Goal: Task Accomplishment & Management: Complete application form

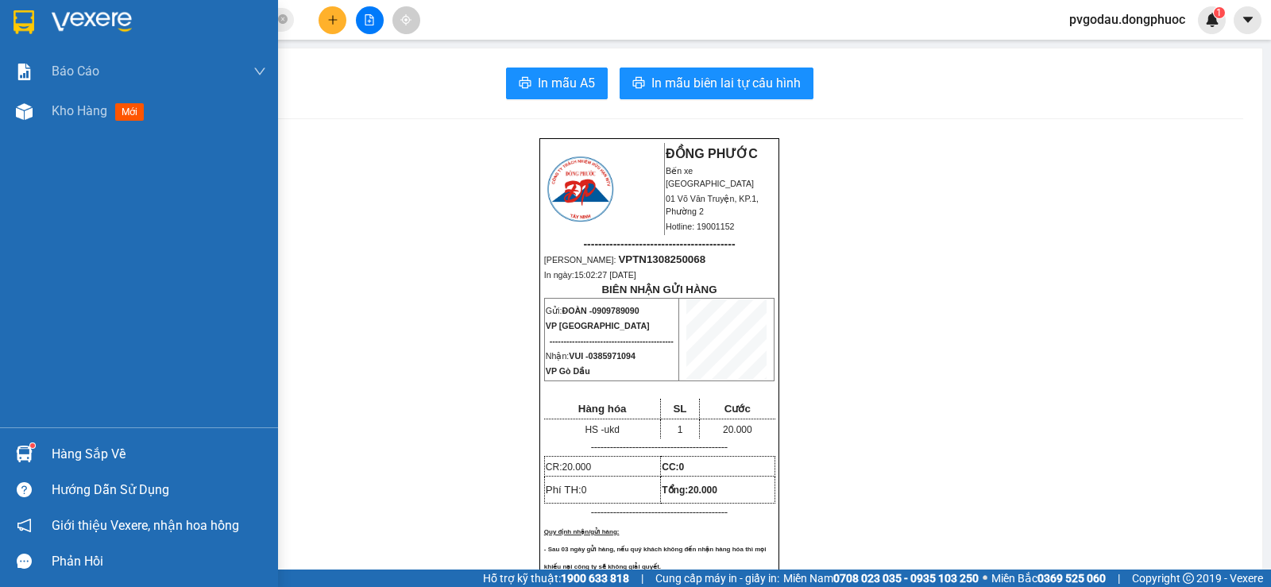
click at [53, 441] on div "Hàng sắp về" at bounding box center [139, 454] width 278 height 36
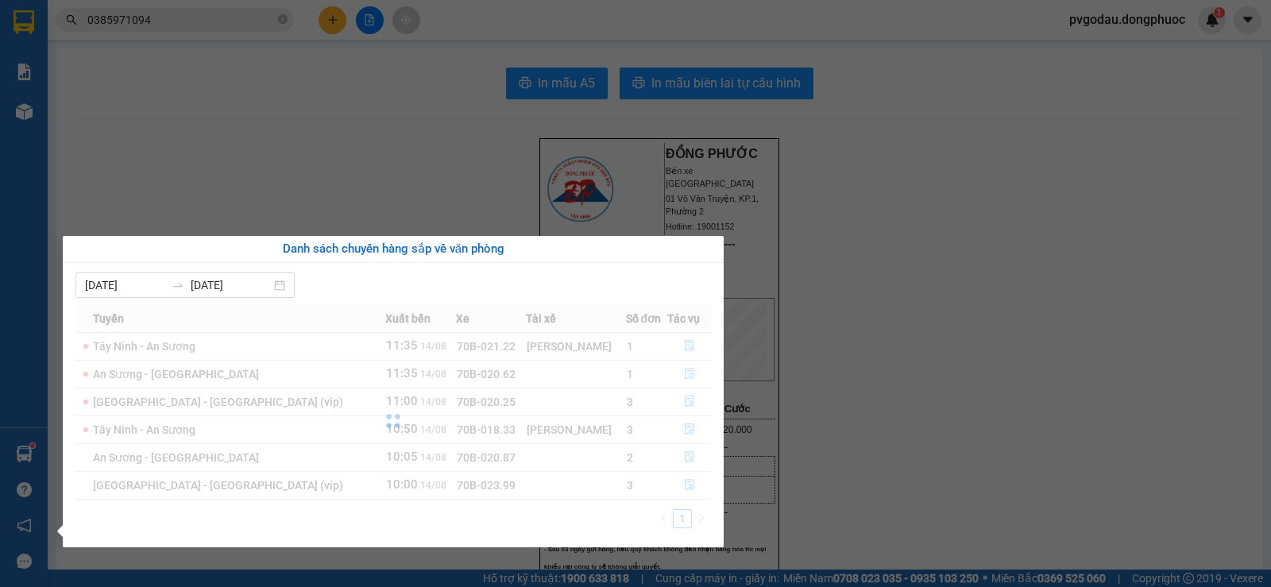
click at [849, 409] on section "Kết quả tìm kiếm ( 1 ) Bộ lọc Mã ĐH Trạng thái Món hàng Tổng cước Chưa cước Nhã…" at bounding box center [635, 293] width 1271 height 587
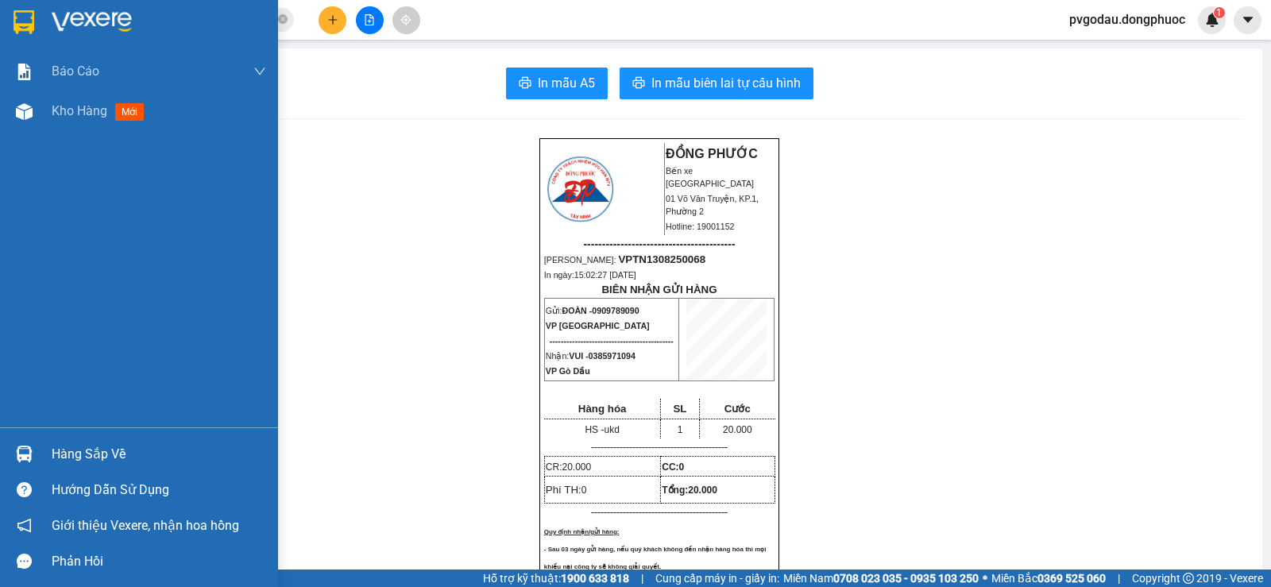
click at [79, 454] on div "Hàng sắp về" at bounding box center [159, 455] width 215 height 24
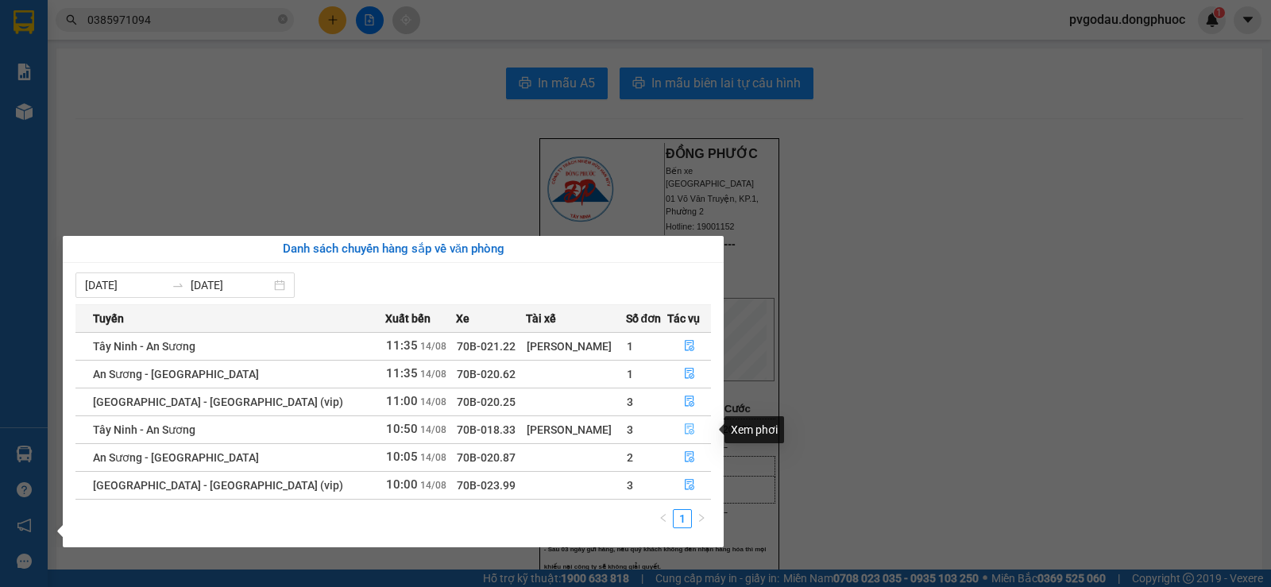
click at [677, 431] on button "button" at bounding box center [689, 429] width 42 height 25
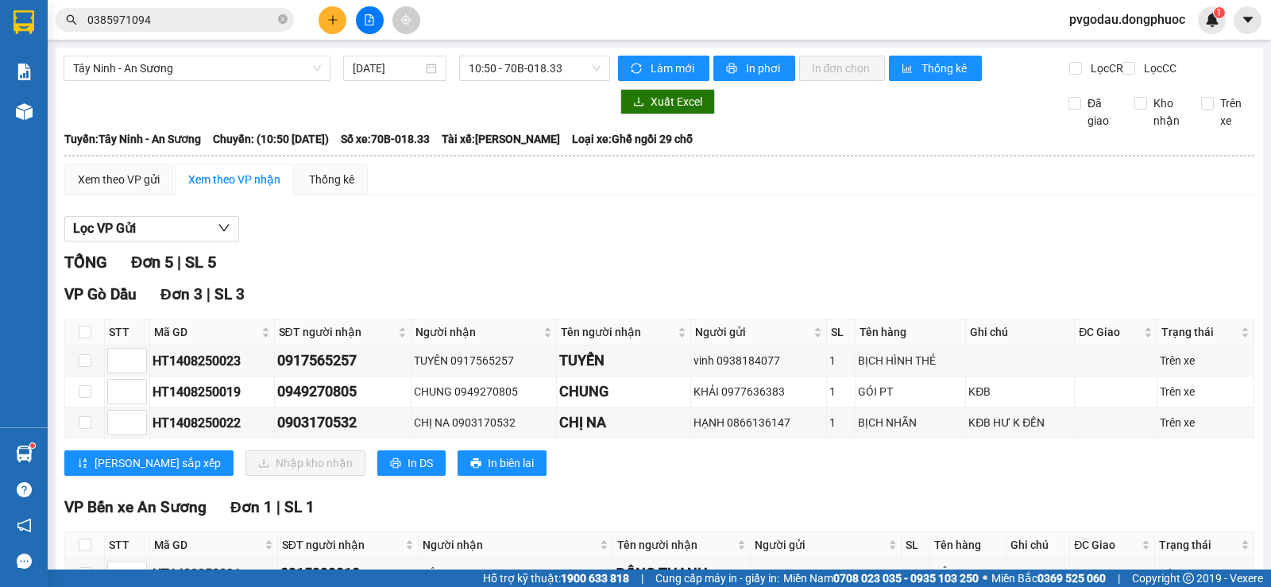
click at [192, 20] on input "0385971094" at bounding box center [181, 19] width 188 height 17
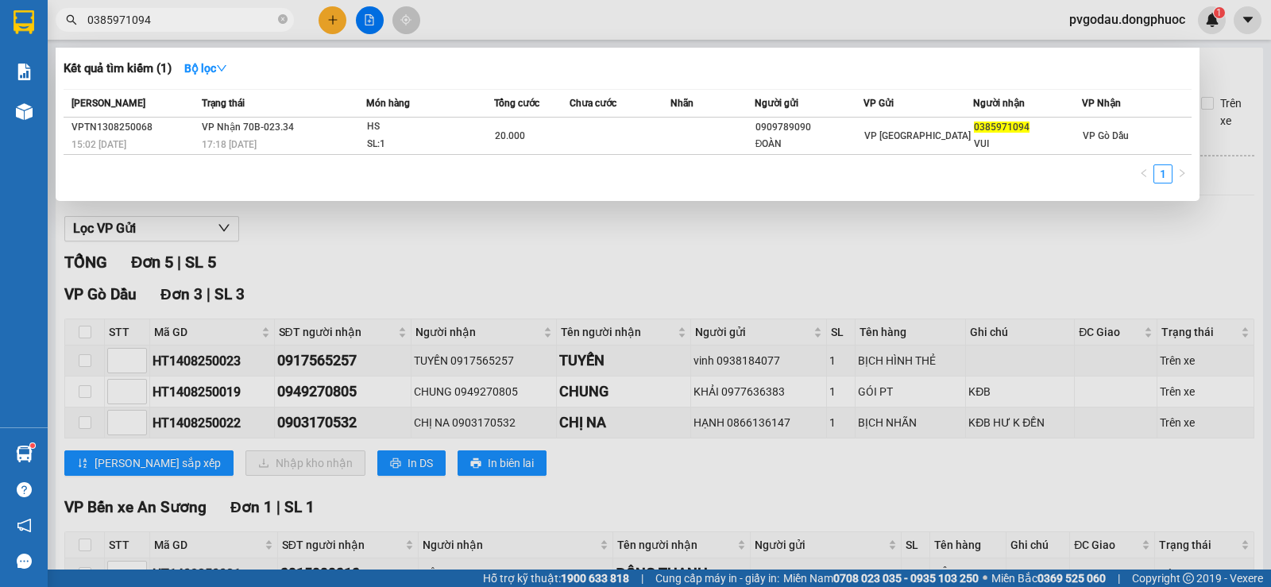
click at [193, 19] on input "0385971094" at bounding box center [181, 19] width 188 height 17
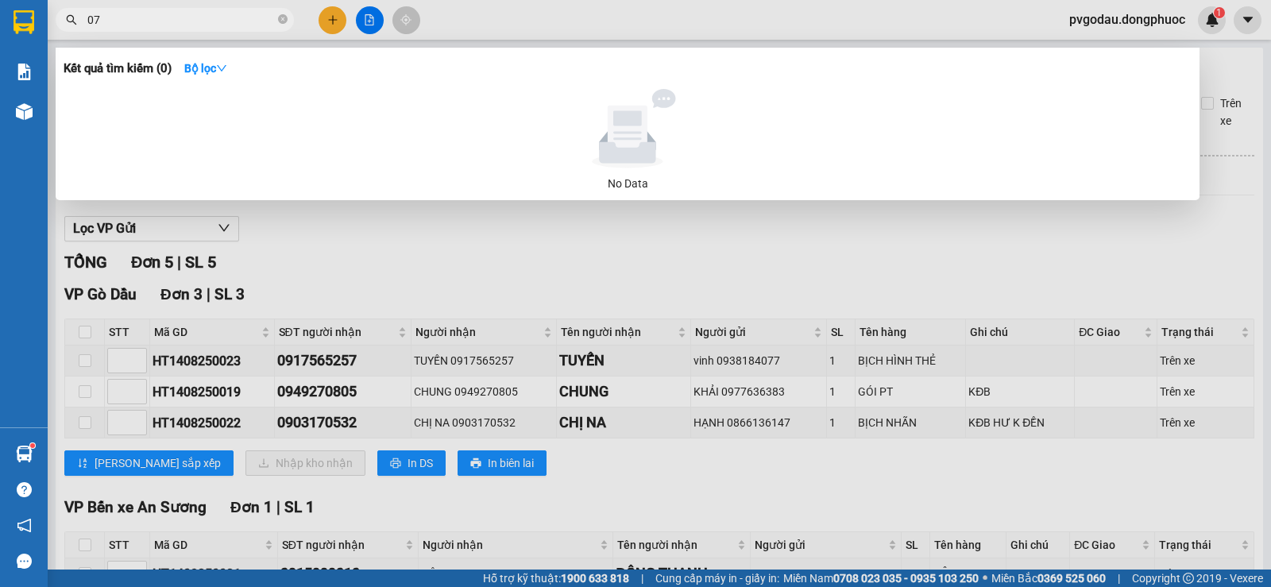
type input "0"
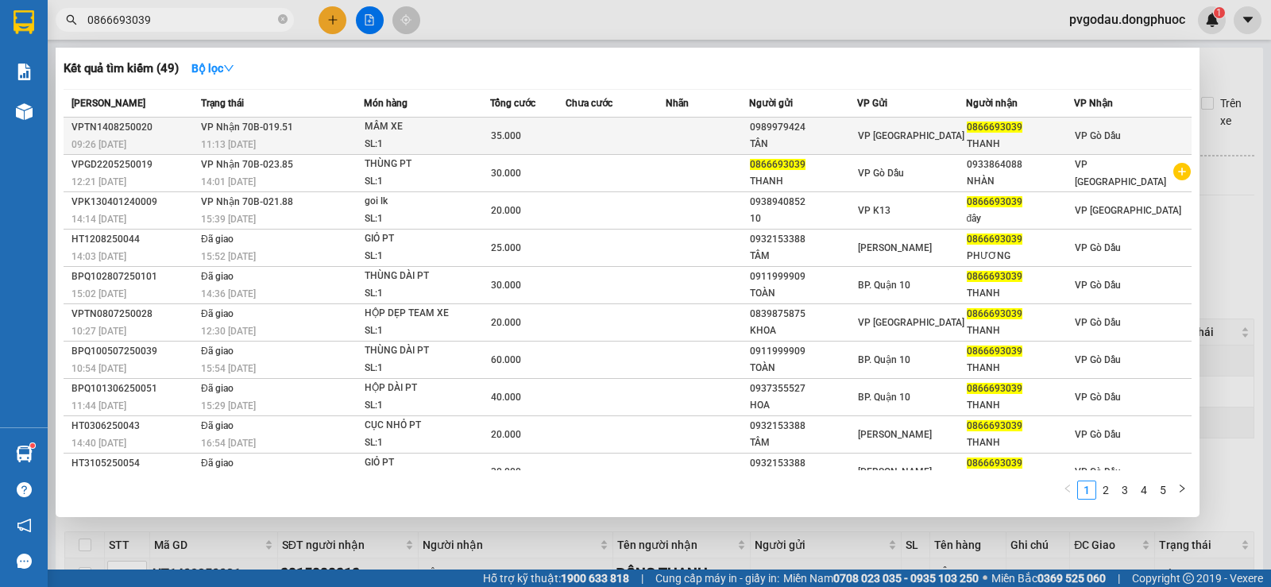
type input "0866693039"
click at [393, 132] on div "MÂM XE" at bounding box center [424, 126] width 119 height 17
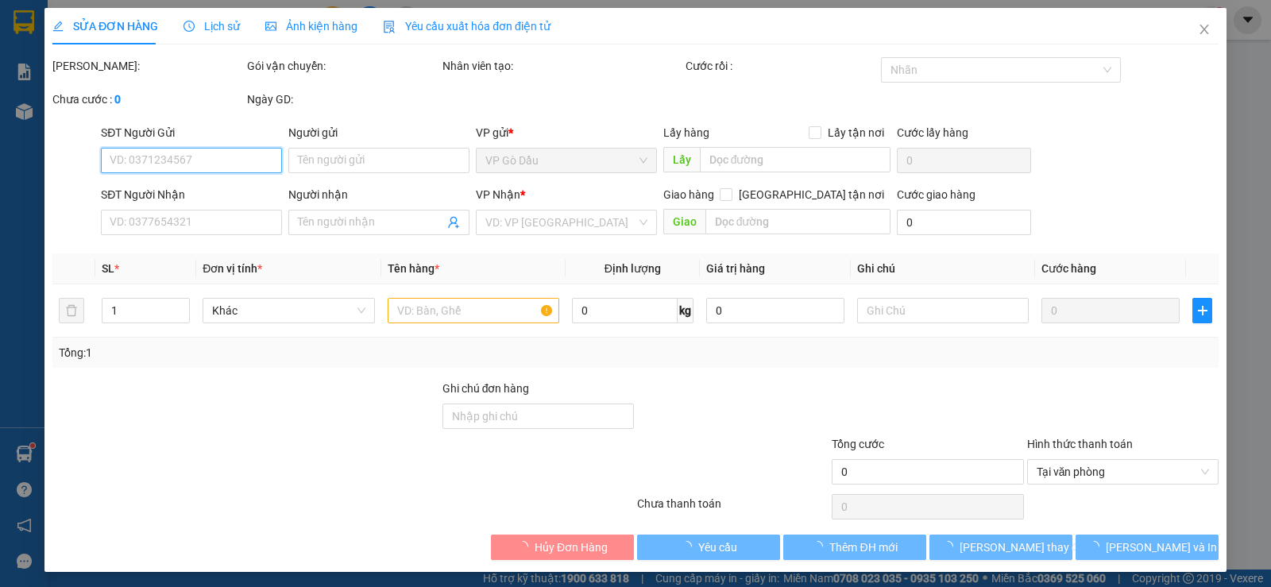
type input "0989979424"
type input "TÂN"
type input "0866693039"
type input "THANH"
type input "35.000"
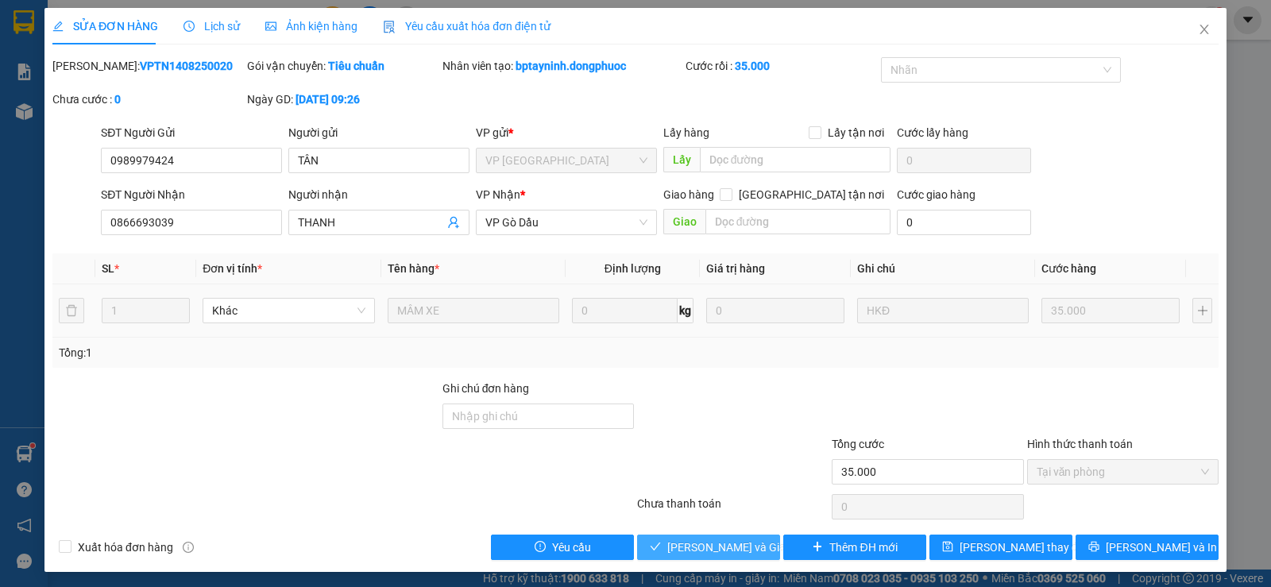
click at [708, 552] on span "[PERSON_NAME] và Giao hàng" at bounding box center [743, 547] width 153 height 17
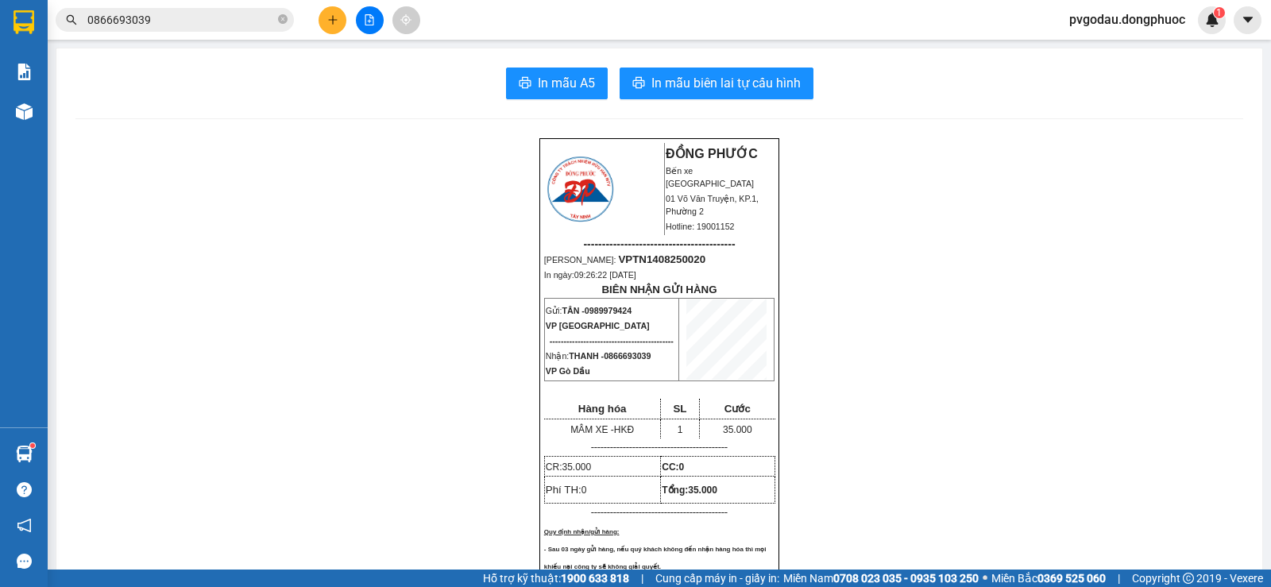
click at [339, 20] on button at bounding box center [333, 20] width 28 height 28
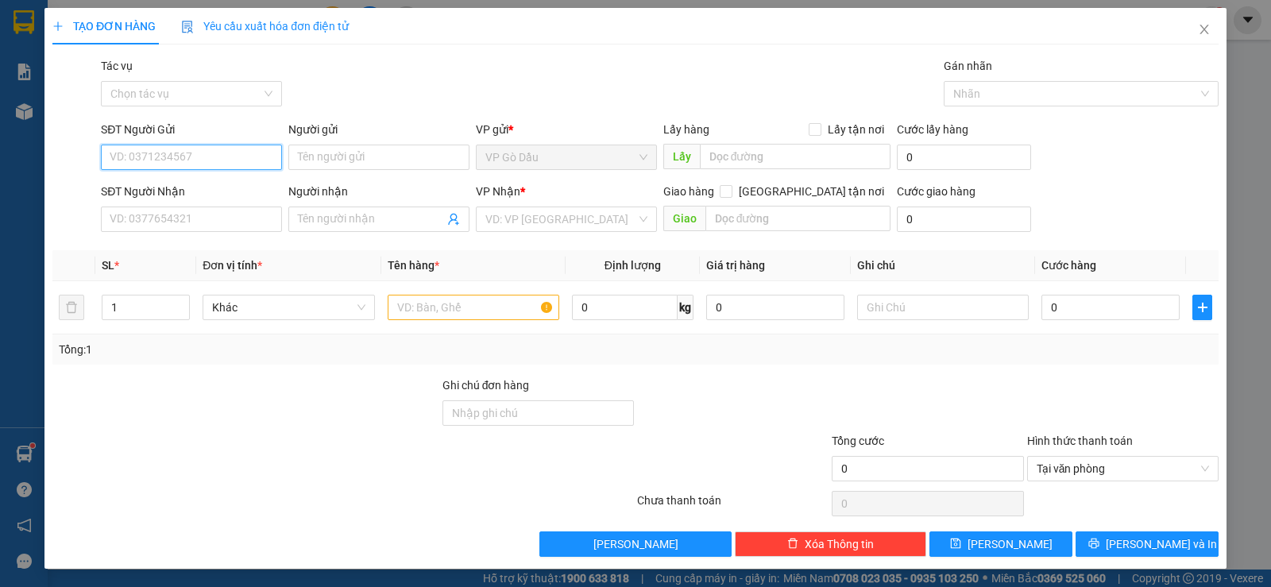
click at [188, 154] on input "SĐT Người Gửi" at bounding box center [191, 157] width 181 height 25
type input "0333417414"
click at [356, 160] on input "Người gửi" at bounding box center [378, 157] width 181 height 25
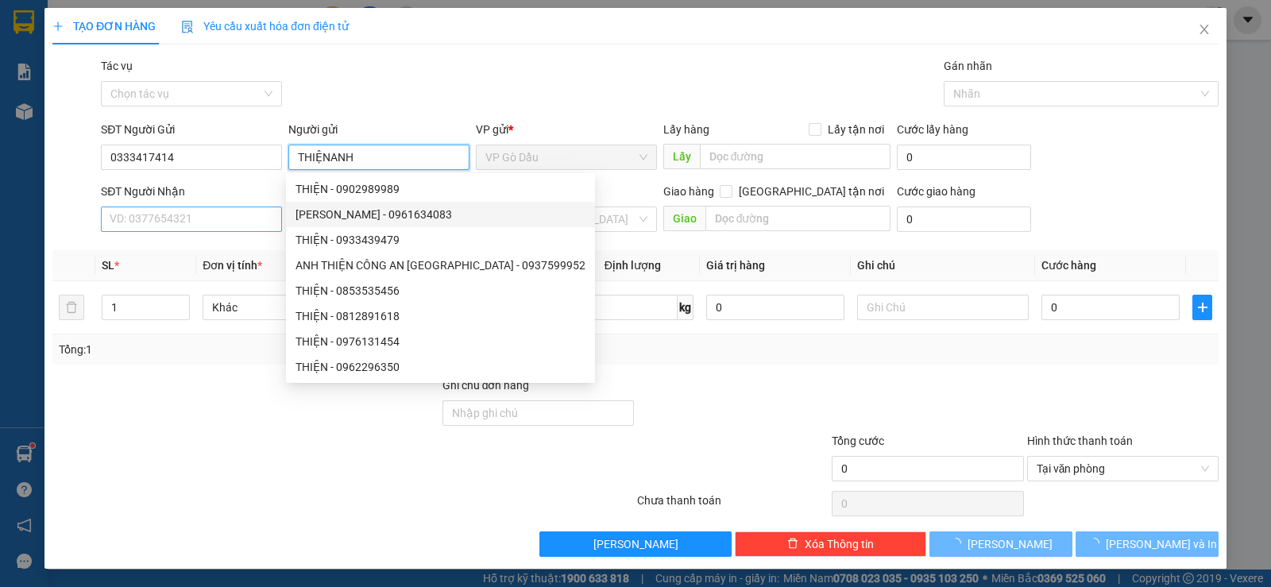
type input "THIỆNANH"
click at [220, 214] on input "SĐT Người Nhận" at bounding box center [191, 219] width 181 height 25
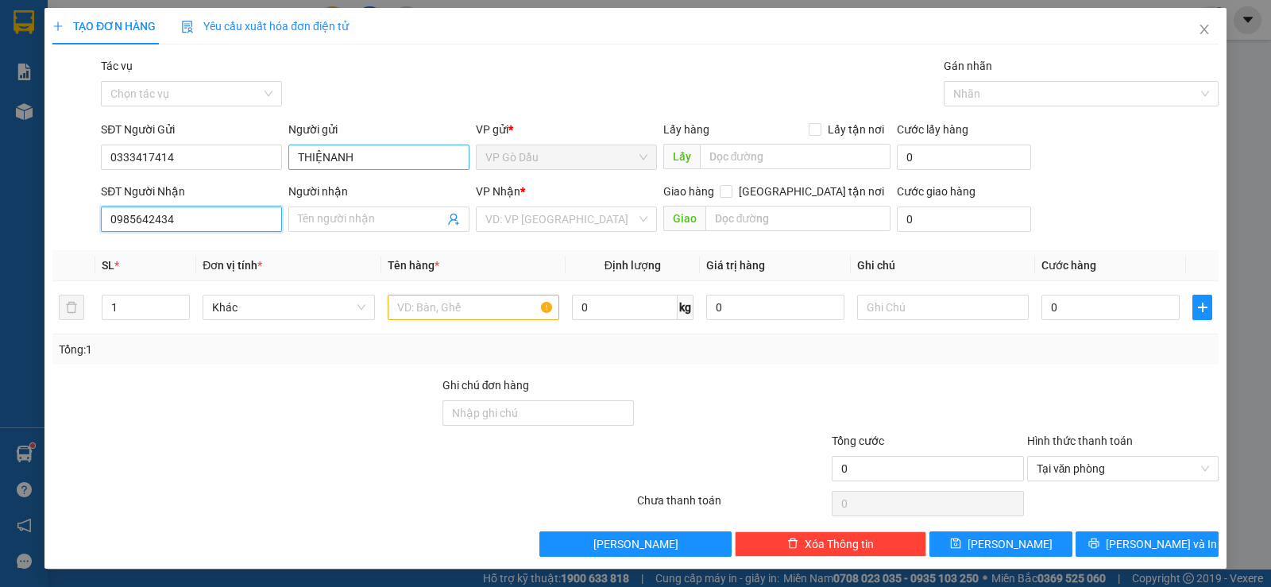
type input "0985642434"
click at [326, 152] on input "THIỆNANH" at bounding box center [378, 157] width 181 height 25
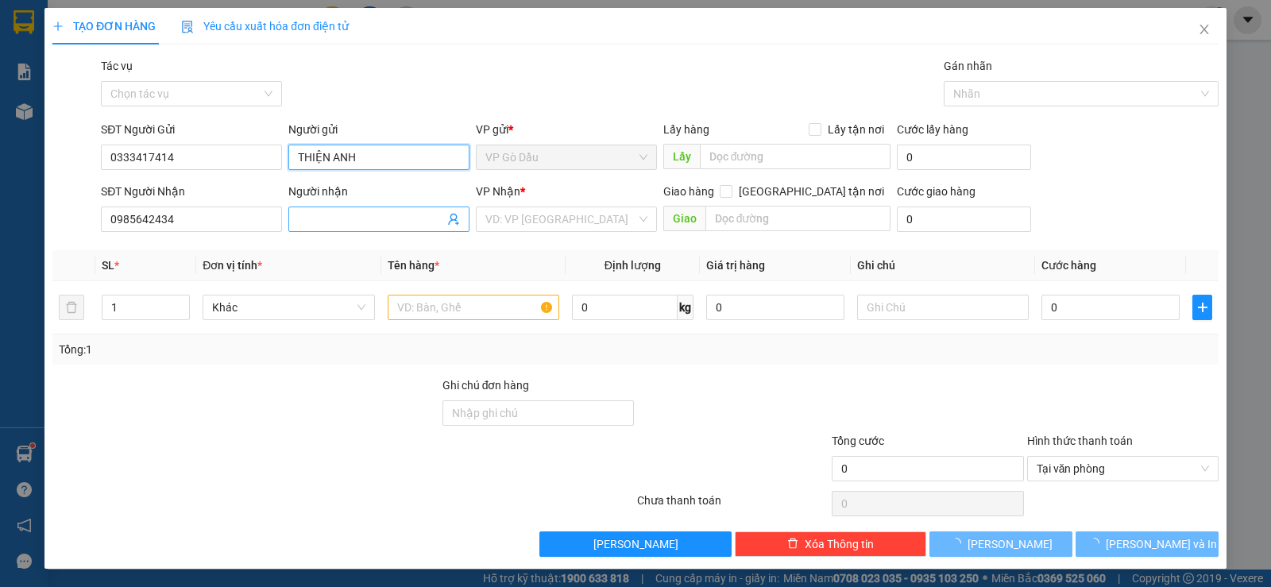
type input "THIỆN ANH"
click at [327, 213] on input "Người nhận" at bounding box center [371, 219] width 146 height 17
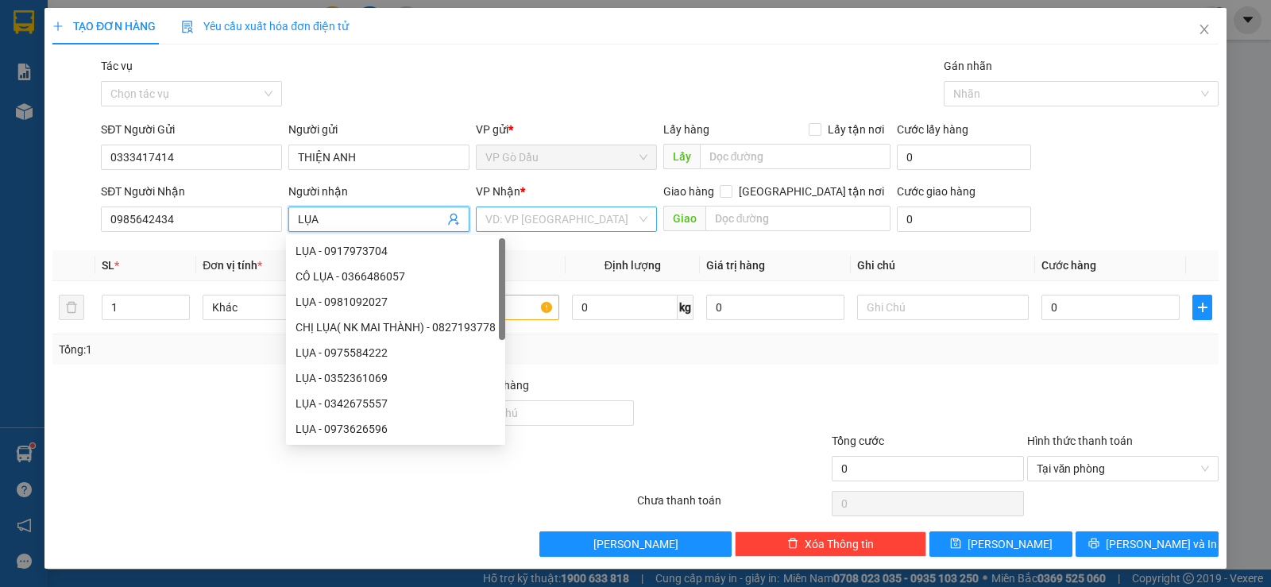
type input "LỤA"
click at [509, 219] on input "search" at bounding box center [560, 219] width 151 height 24
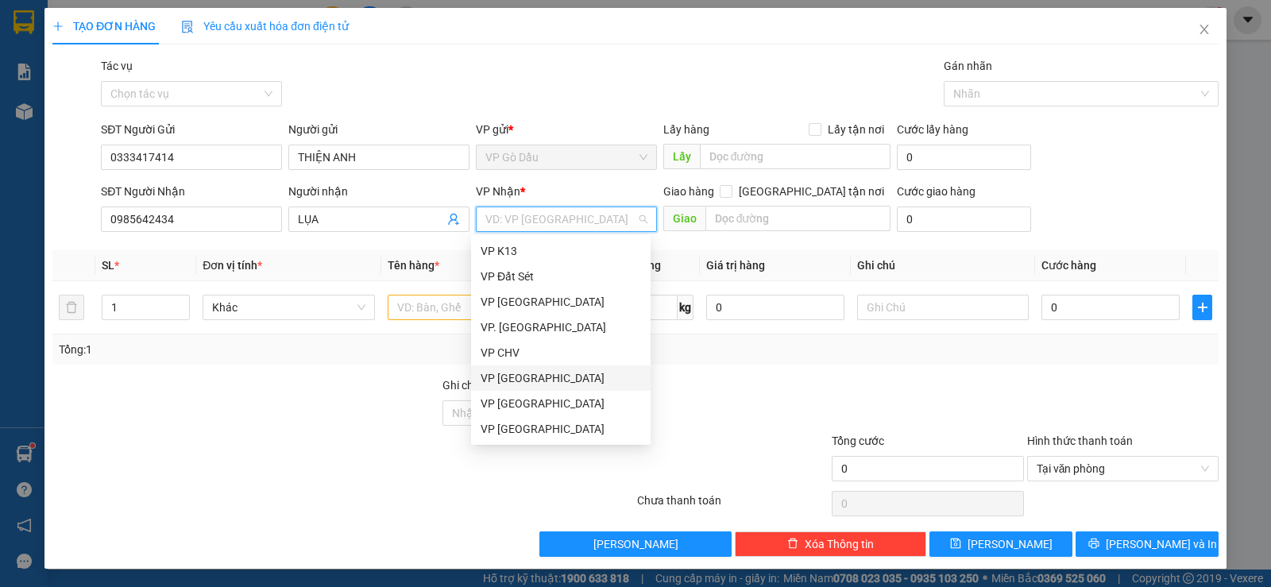
click at [518, 384] on div "VP [GEOGRAPHIC_DATA]" at bounding box center [561, 377] width 160 height 17
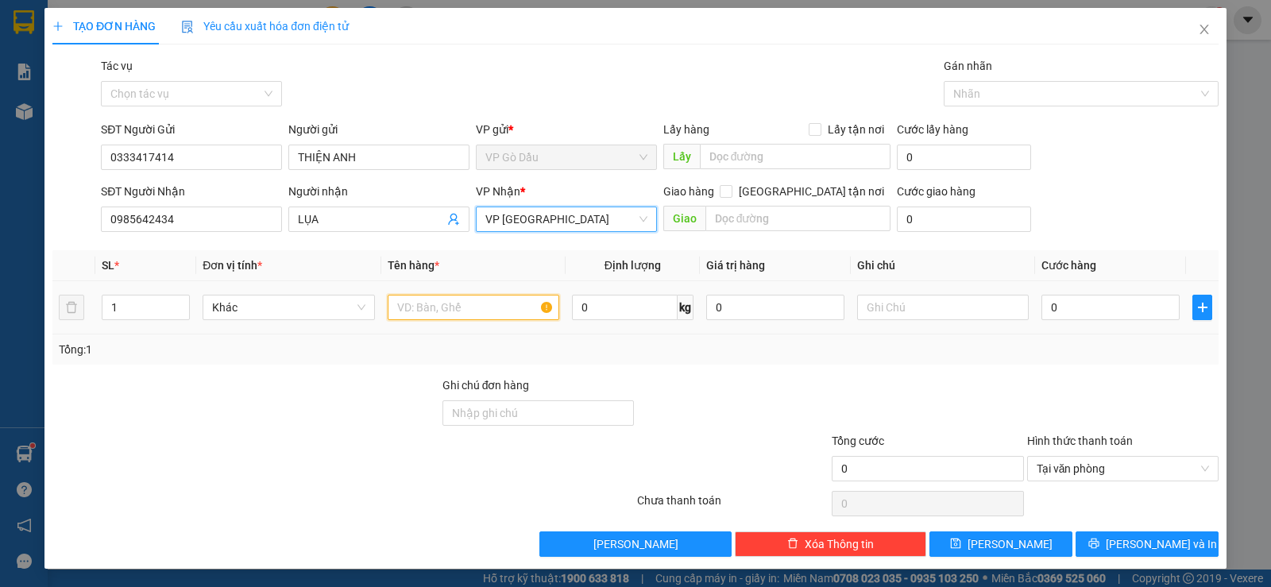
click at [416, 311] on input "text" at bounding box center [474, 307] width 172 height 25
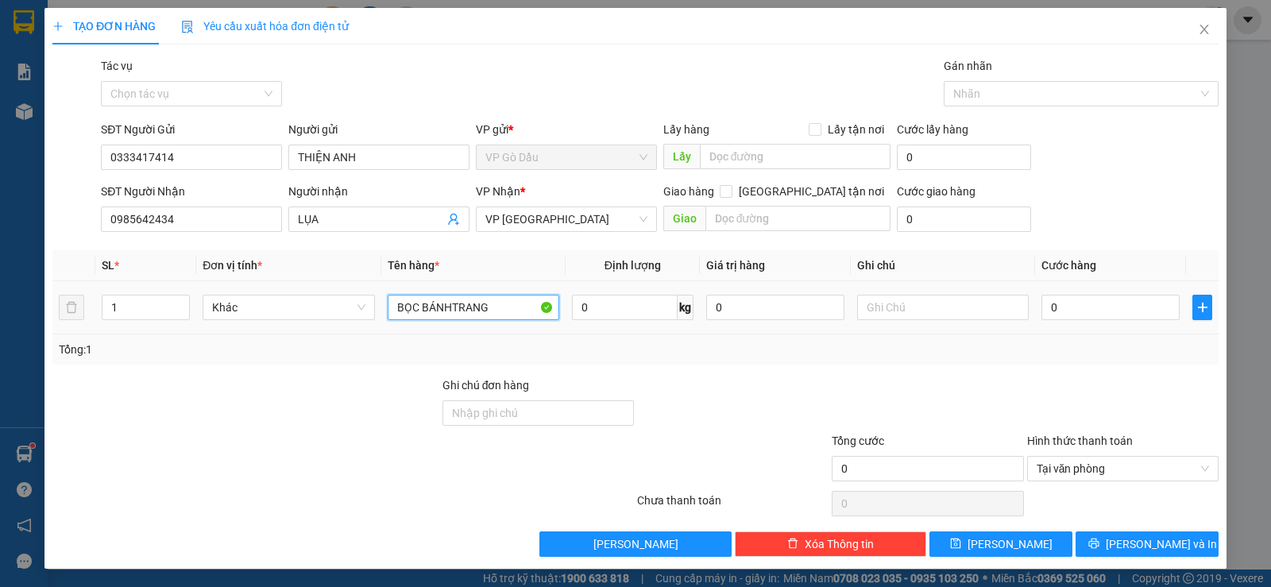
click at [448, 306] on input "BỌC BÁNHTRANG" at bounding box center [474, 307] width 172 height 25
click at [498, 307] on input "BỌC BÁNH TRANG" at bounding box center [474, 307] width 172 height 25
type input "BỌC BÁNH TRANG"
click at [888, 306] on input "text" at bounding box center [943, 307] width 172 height 25
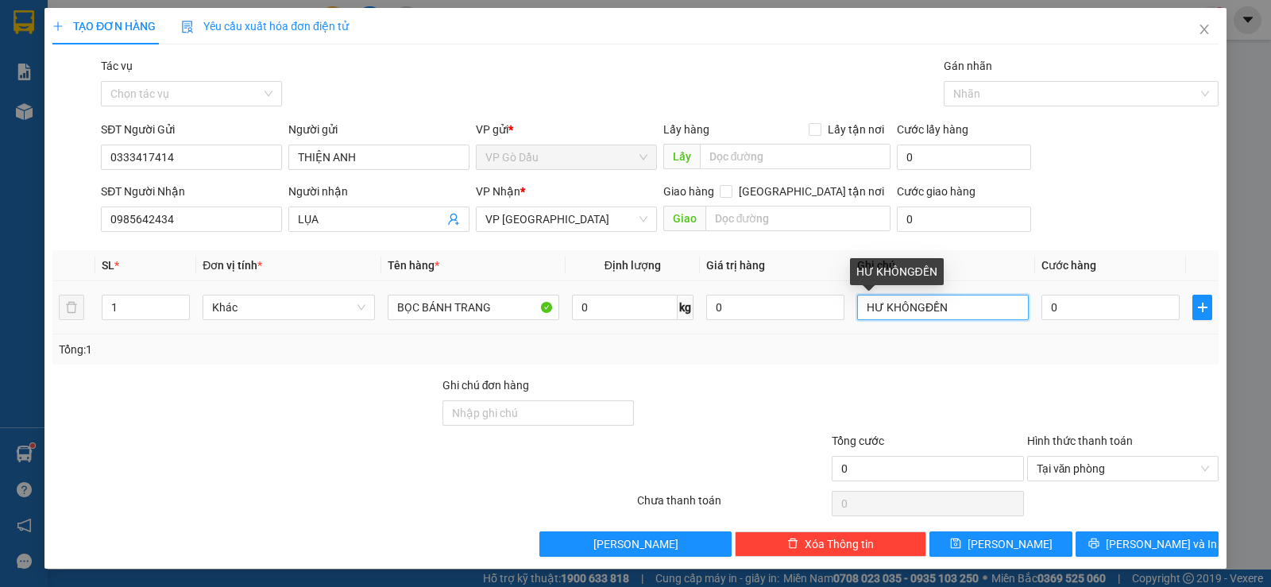
click at [918, 307] on input "HƯ KHÔNGĐỀN" at bounding box center [943, 307] width 172 height 25
type input "HƯ KHÔNG ĐỀN"
click at [1085, 305] on input "0" at bounding box center [1111, 307] width 138 height 25
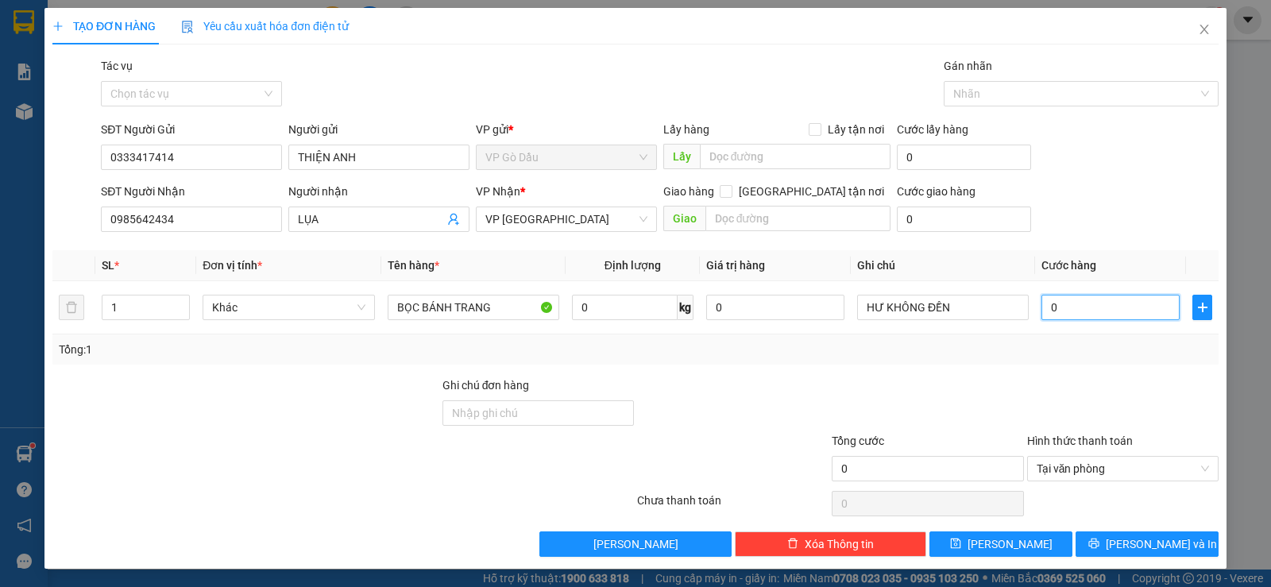
type input "3"
type input "30"
type input "30.000"
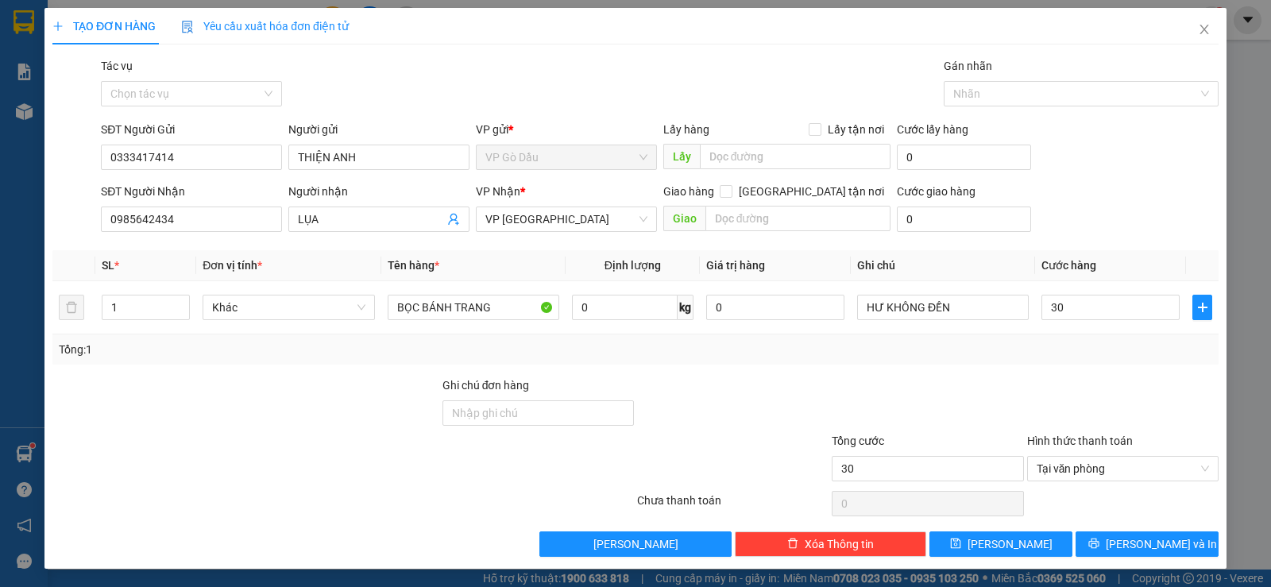
type input "30.000"
click at [894, 366] on div "Transit Pickup Surcharge Ids Transit Deliver Surcharge Ids Transit Deliver Surc…" at bounding box center [635, 307] width 1166 height 500
click at [1151, 547] on span "[PERSON_NAME] và In" at bounding box center [1161, 544] width 111 height 17
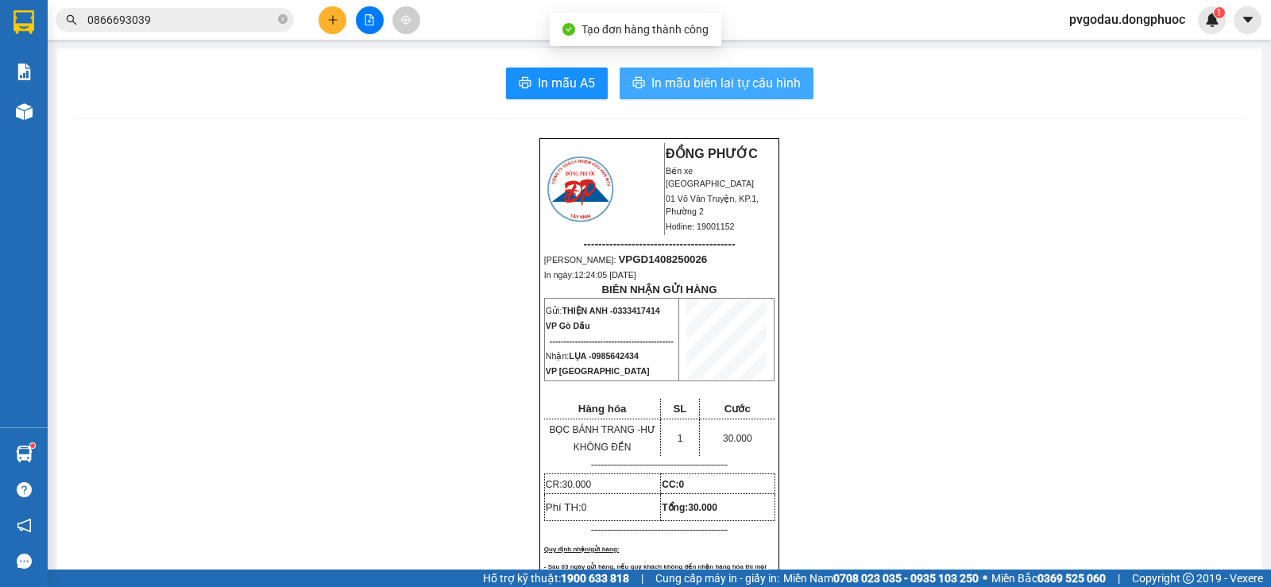
click at [741, 81] on span "In mẫu biên lai tự cấu hình" at bounding box center [726, 83] width 149 height 20
